Goal: Obtain resource: Download file/media

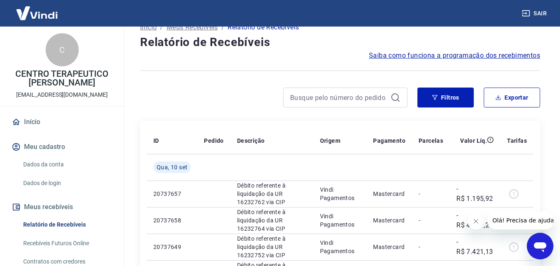
scroll to position [14, 0]
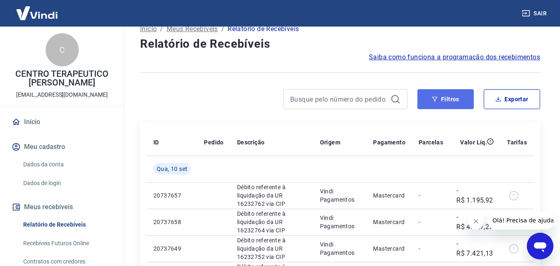
click at [460, 91] on button "Filtros" at bounding box center [445, 99] width 56 height 20
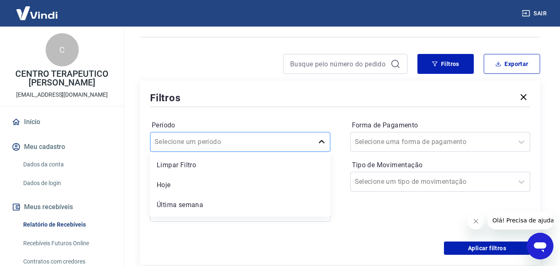
click at [319, 152] on div "option Limpar Filtro focused, 1 of 7. 7 results available. Use Up and Down to c…" at bounding box center [240, 142] width 180 height 20
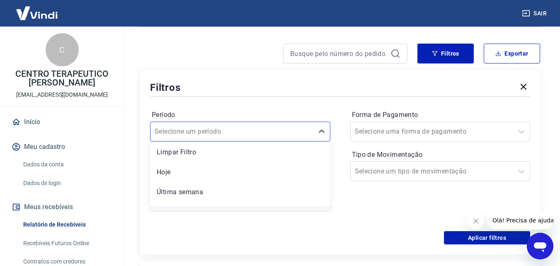
scroll to position [0, 0]
click at [255, 130] on div at bounding box center [232, 132] width 155 height 12
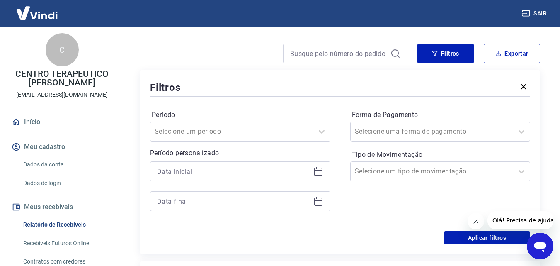
click at [320, 170] on icon at bounding box center [318, 171] width 10 height 10
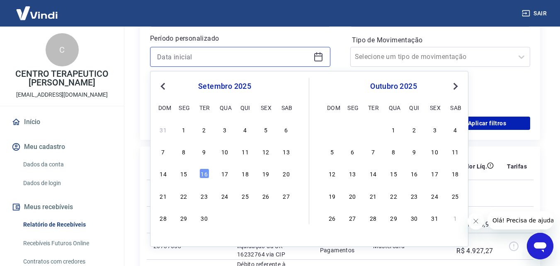
scroll to position [181, 0]
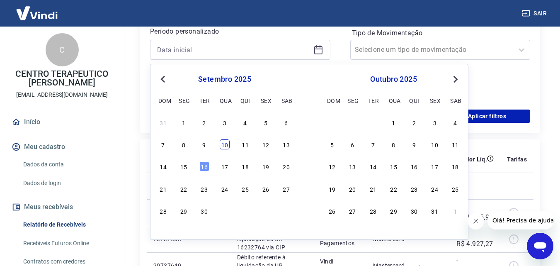
click at [225, 146] on div "10" at bounding box center [225, 144] width 10 height 10
type input "[DATE]"
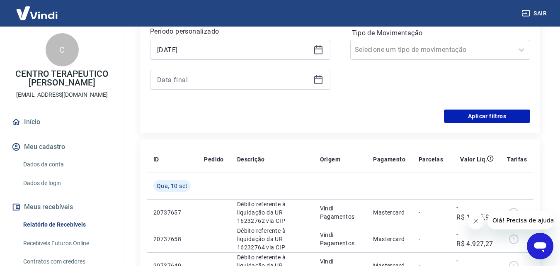
click at [321, 80] on icon at bounding box center [318, 80] width 10 height 10
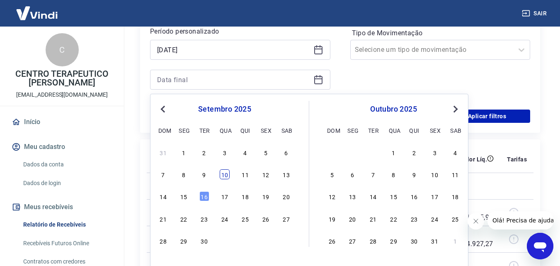
click at [227, 176] on div "10" at bounding box center [225, 174] width 10 height 10
type input "[DATE]"
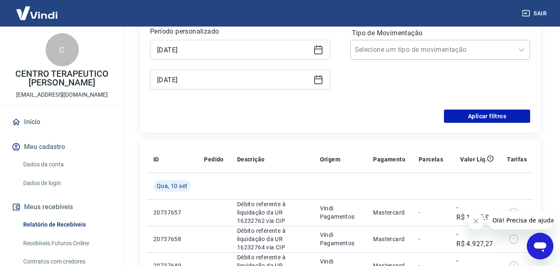
click at [473, 53] on div at bounding box center [432, 50] width 155 height 12
click at [482, 118] on button "Aplicar filtros" at bounding box center [487, 115] width 86 height 13
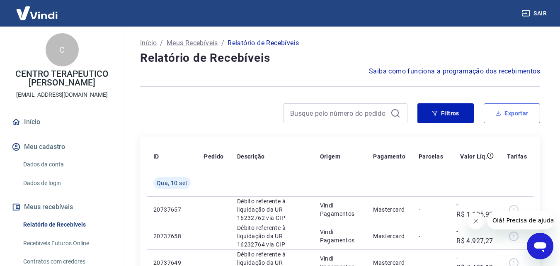
click at [518, 115] on button "Exportar" at bounding box center [512, 113] width 56 height 20
type input "[DATE]"
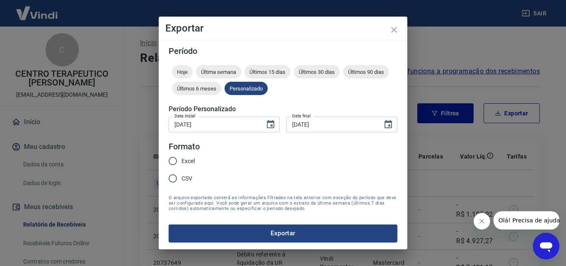
click at [178, 165] on input "Excel" at bounding box center [172, 160] width 17 height 17
radio input "true"
click at [286, 233] on button "Exportar" at bounding box center [283, 232] width 229 height 17
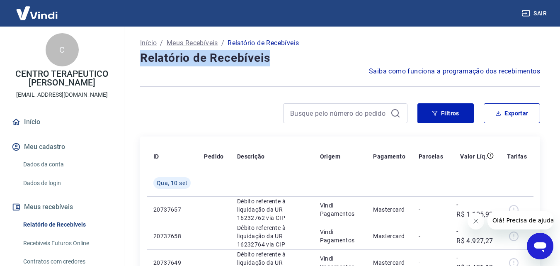
drag, startPoint x: 143, startPoint y: 59, endPoint x: 283, endPoint y: 65, distance: 141.0
click at [283, 65] on h4 "Relatório de Recebíveis" at bounding box center [340, 58] width 400 height 17
copy h4 "Relatório de Recebíveis"
click at [436, 111] on icon "button" at bounding box center [435, 113] width 6 height 6
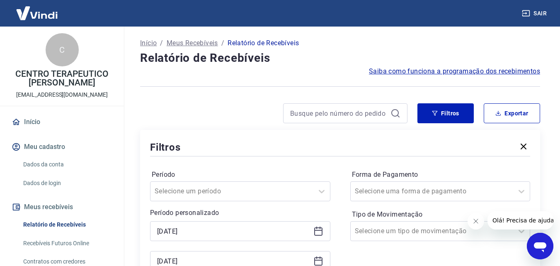
click at [317, 231] on icon at bounding box center [318, 231] width 10 height 10
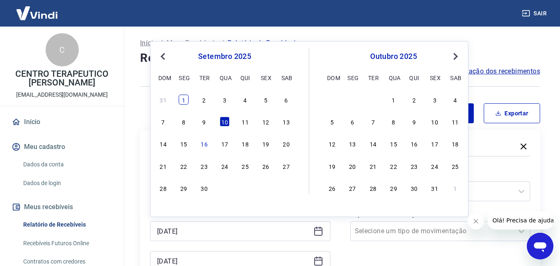
click at [182, 102] on div "1" at bounding box center [184, 99] width 10 height 10
type input "01/09/2025"
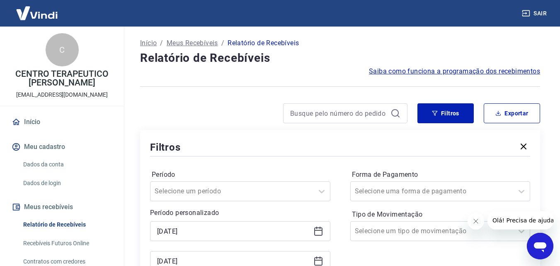
click at [318, 261] on icon at bounding box center [318, 261] width 10 height 10
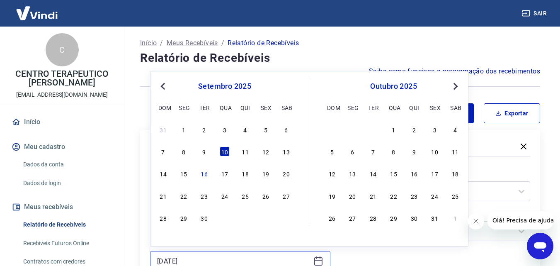
scroll to position [1, 0]
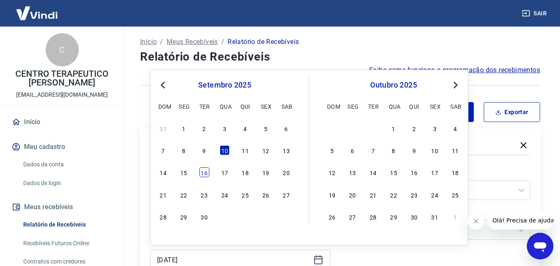
click at [203, 174] on div "16" at bounding box center [204, 172] width 10 height 10
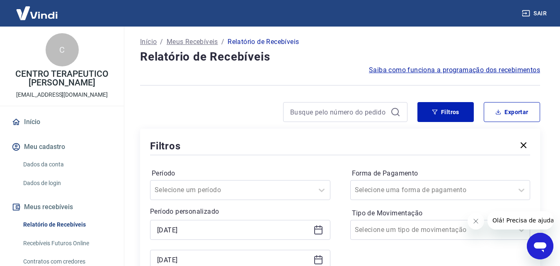
type input "16/09/2025"
click at [203, 174] on label "Período" at bounding box center [240, 173] width 177 height 10
click at [321, 228] on icon at bounding box center [318, 230] width 10 height 10
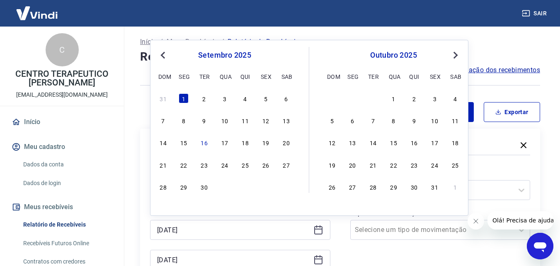
click at [164, 57] on span "Previous Month" at bounding box center [164, 55] width 0 height 10
click at [262, 99] on div "1" at bounding box center [266, 98] width 10 height 10
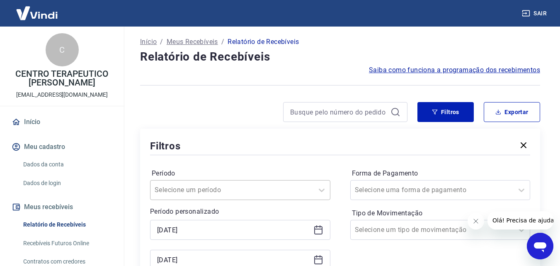
type input "01/08/2025"
click at [318, 257] on icon at bounding box center [318, 259] width 10 height 10
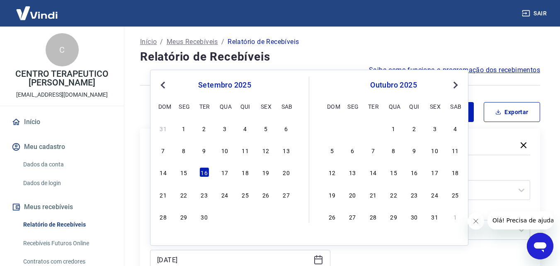
click at [164, 87] on span "Previous Month" at bounding box center [164, 85] width 0 height 10
click at [161, 238] on div "31" at bounding box center [163, 238] width 10 height 10
type input "31/08/2025"
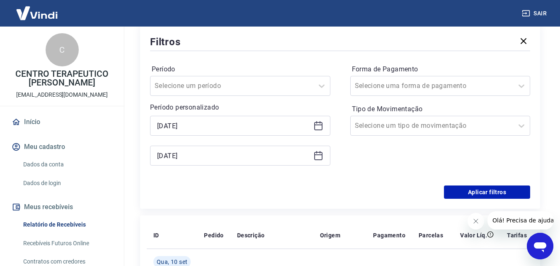
scroll to position [107, 0]
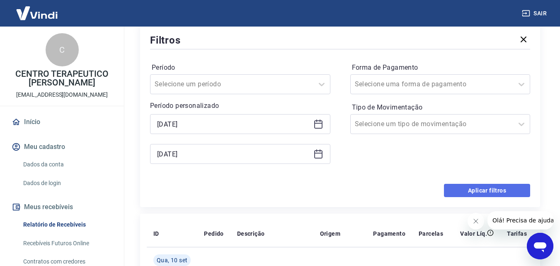
click at [465, 192] on button "Aplicar filtros" at bounding box center [487, 190] width 86 height 13
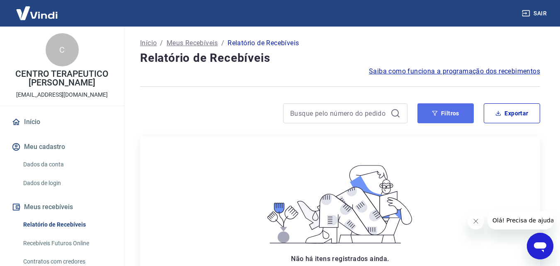
click at [447, 115] on button "Filtros" at bounding box center [445, 113] width 56 height 20
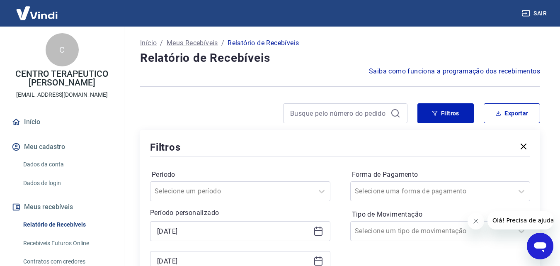
click at [320, 230] on icon at bounding box center [318, 230] width 8 height 1
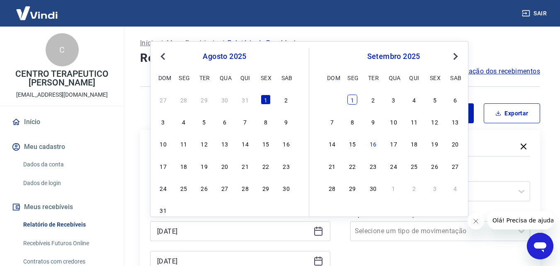
click at [354, 96] on div "1" at bounding box center [352, 99] width 10 height 10
type input "01/09/2025"
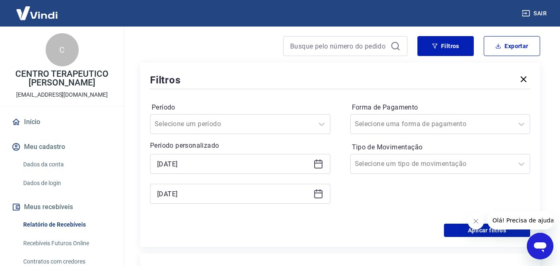
scroll to position [70, 0]
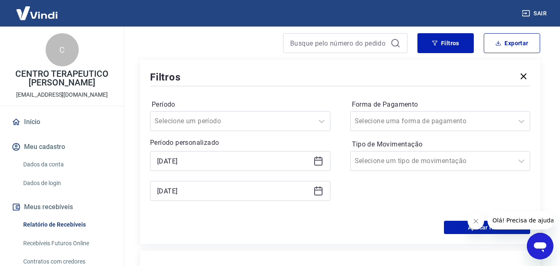
click at [317, 193] on icon at bounding box center [318, 191] width 10 height 10
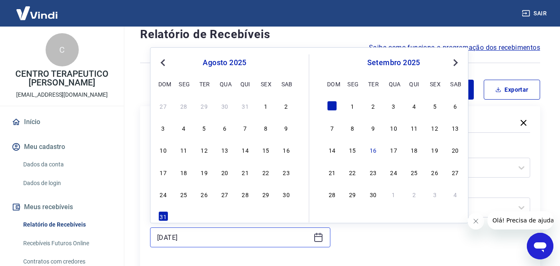
scroll to position [24, 0]
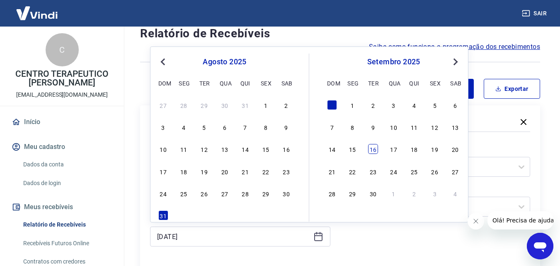
click at [371, 151] on div "16" at bounding box center [373, 149] width 10 height 10
type input "16/09/2025"
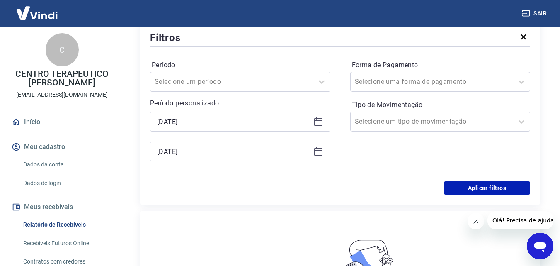
scroll to position [118, 0]
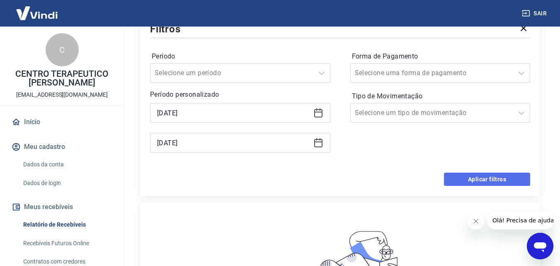
click at [478, 179] on button "Aplicar filtros" at bounding box center [487, 178] width 86 height 13
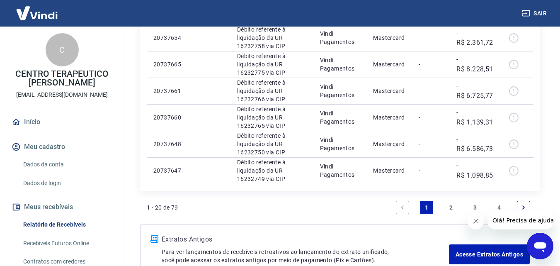
scroll to position [549, 0]
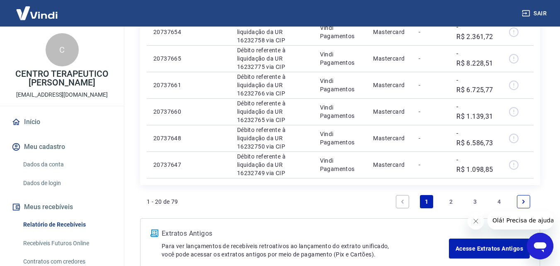
drag, startPoint x: 563, startPoint y: 80, endPoint x: 20, endPoint y: 7, distance: 547.8
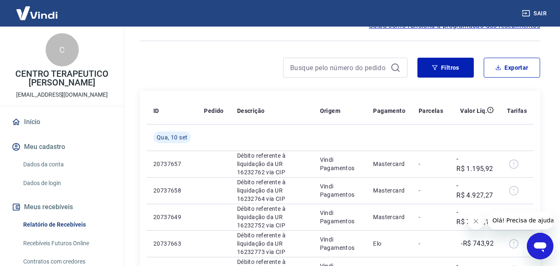
scroll to position [37, 0]
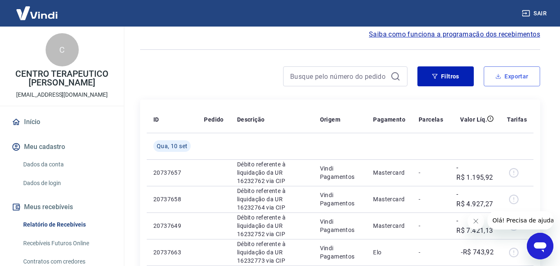
click at [505, 75] on button "Exportar" at bounding box center [512, 76] width 56 height 20
type input "01/09/2025"
type input "16/09/2025"
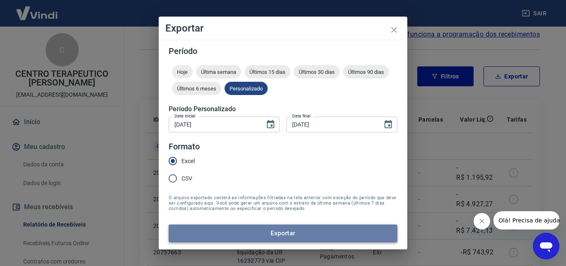
click at [269, 228] on button "Exportar" at bounding box center [283, 232] width 229 height 17
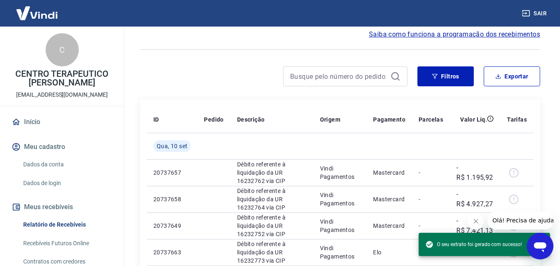
click at [540, 12] on button "Sair" at bounding box center [535, 13] width 30 height 15
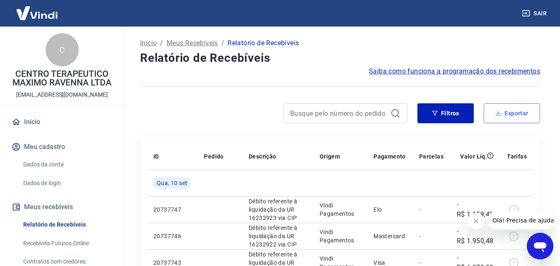
click at [508, 116] on button "Exportar" at bounding box center [512, 113] width 56 height 20
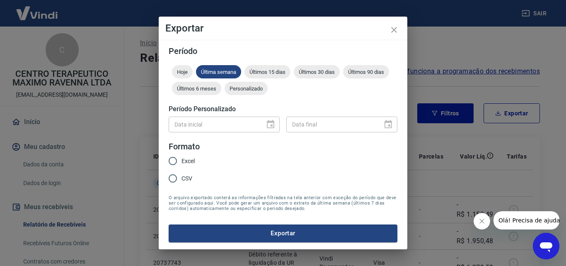
click at [270, 125] on div "Data inicial" at bounding box center [224, 123] width 111 height 15
click at [249, 90] on span "Personalizado" at bounding box center [246, 88] width 43 height 6
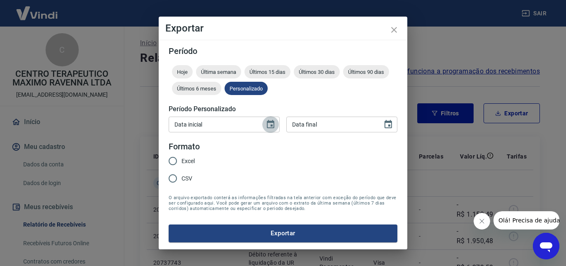
click at [268, 124] on icon "Choose date" at bounding box center [271, 124] width 10 height 10
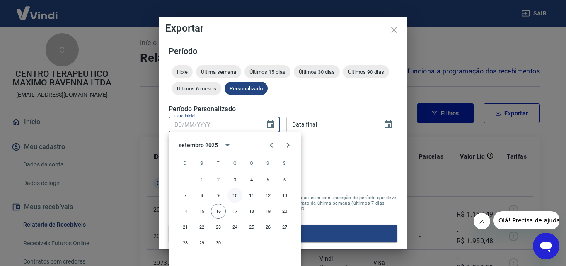
click at [237, 196] on button "10" at bounding box center [235, 195] width 15 height 15
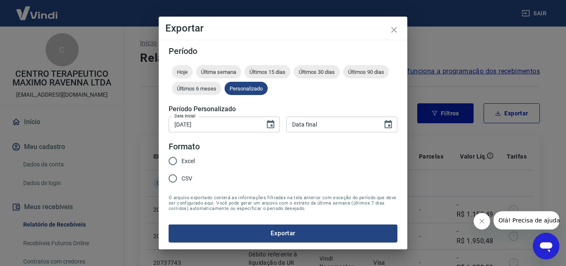
type input "[DATE]"
click at [390, 127] on icon "Choose date" at bounding box center [388, 124] width 10 height 10
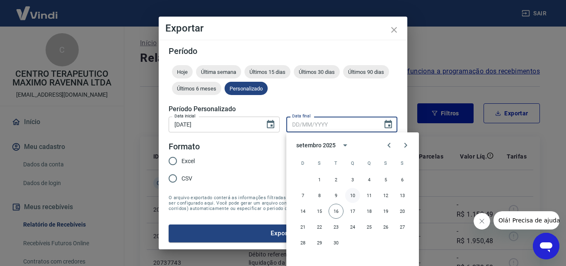
click at [354, 197] on button "10" at bounding box center [352, 195] width 15 height 15
type input "[DATE]"
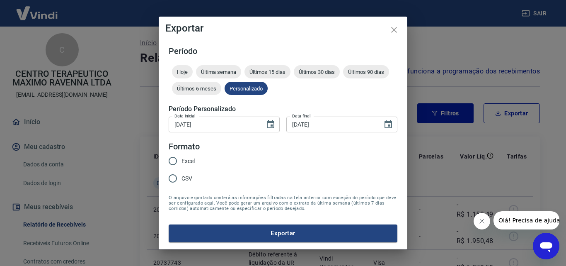
click at [189, 162] on span "Excel" at bounding box center [188, 161] width 13 height 9
click at [182, 162] on input "Excel" at bounding box center [172, 160] width 17 height 17
radio input "true"
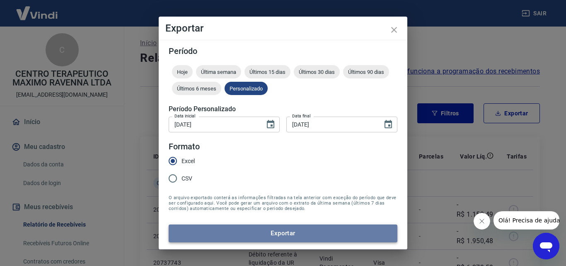
click at [286, 235] on button "Exportar" at bounding box center [283, 232] width 229 height 17
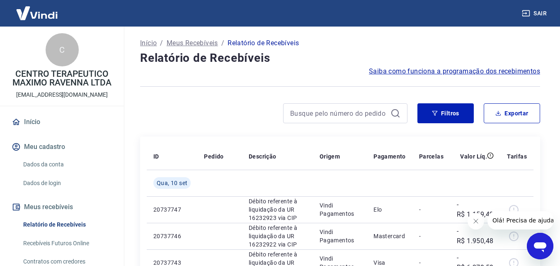
click at [63, 242] on link "Recebíveis Futuros Online" at bounding box center [67, 243] width 94 height 17
